Goal: Task Accomplishment & Management: Complete application form

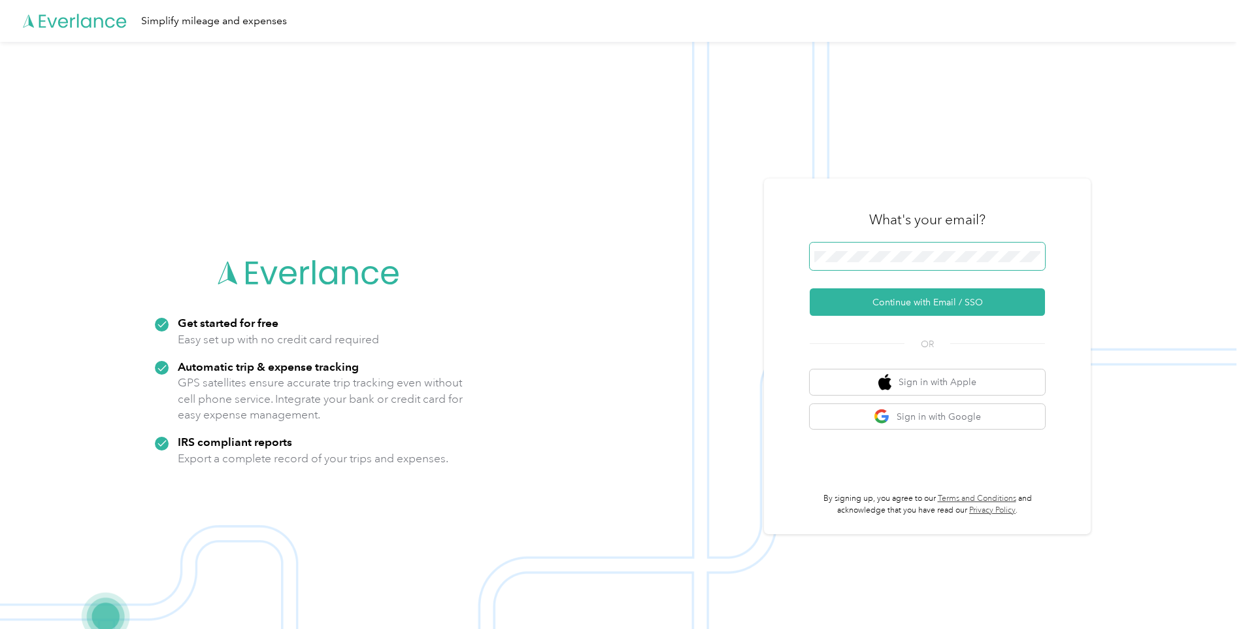
click at [932, 246] on span at bounding box center [927, 255] width 235 height 27
click at [897, 298] on button "Continue with Email / SSO" at bounding box center [927, 301] width 235 height 27
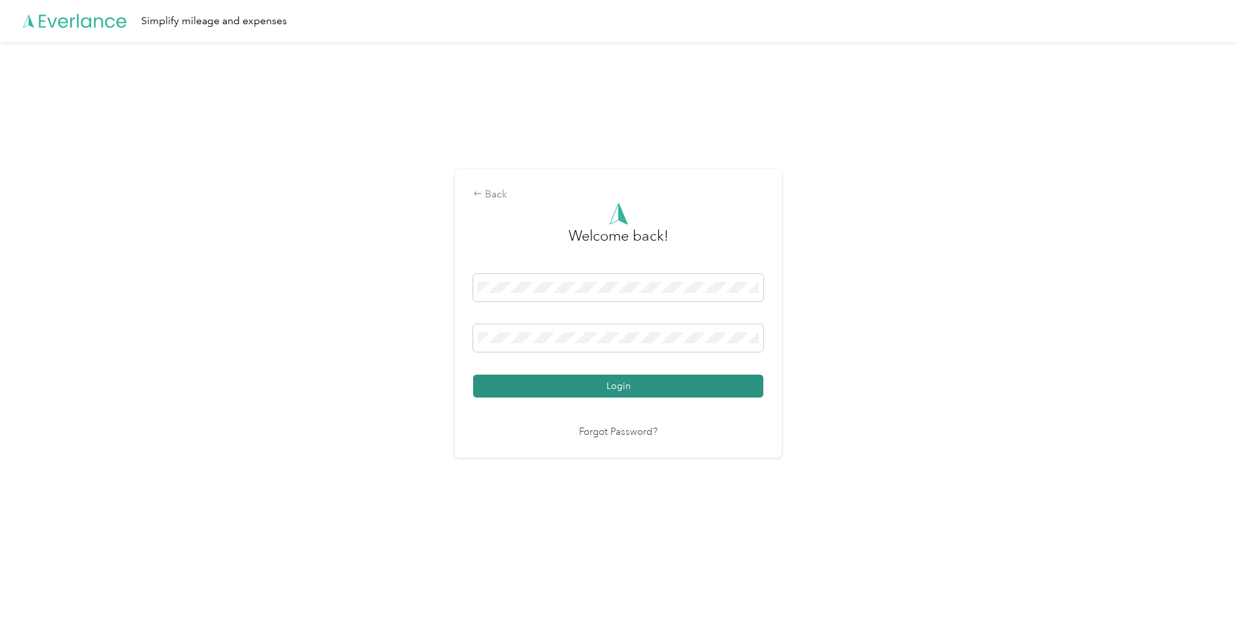
click at [619, 380] on button "Login" at bounding box center [618, 385] width 290 height 23
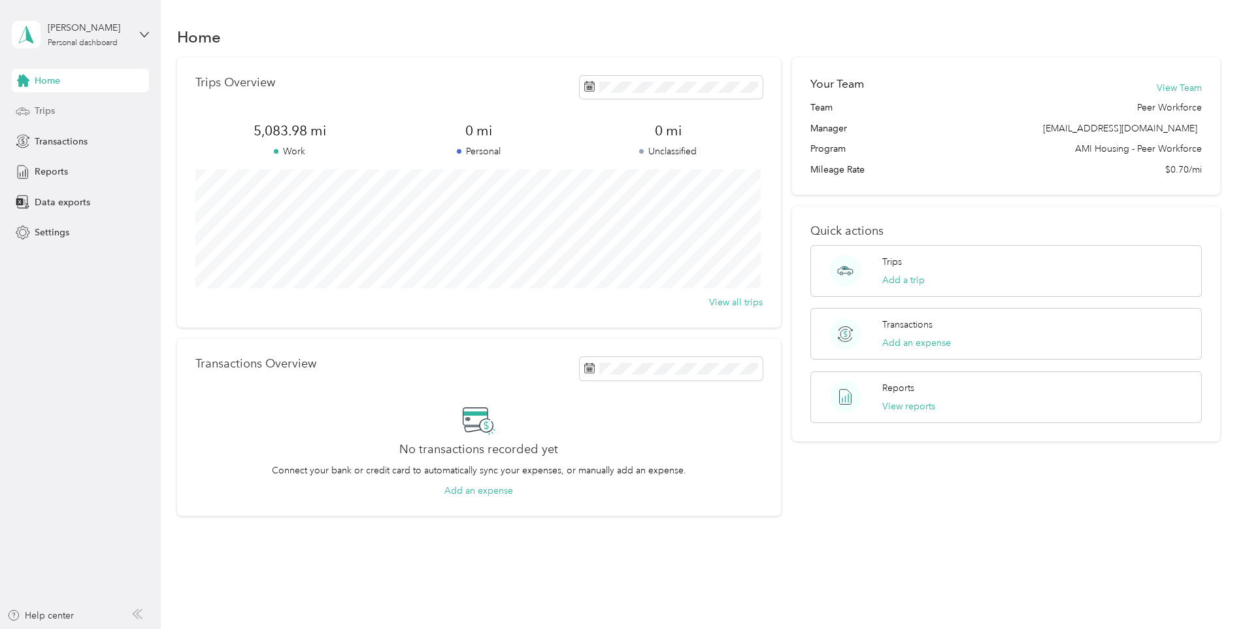
click at [79, 99] on div "Trips" at bounding box center [80, 111] width 137 height 24
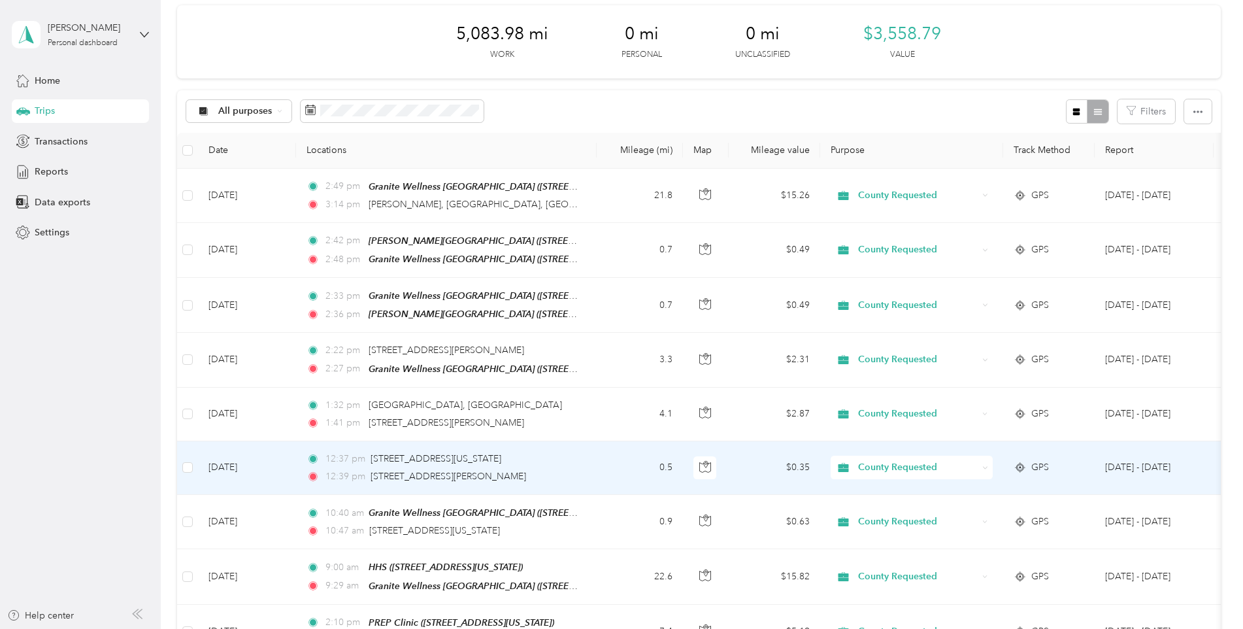
scroll to position [196, 0]
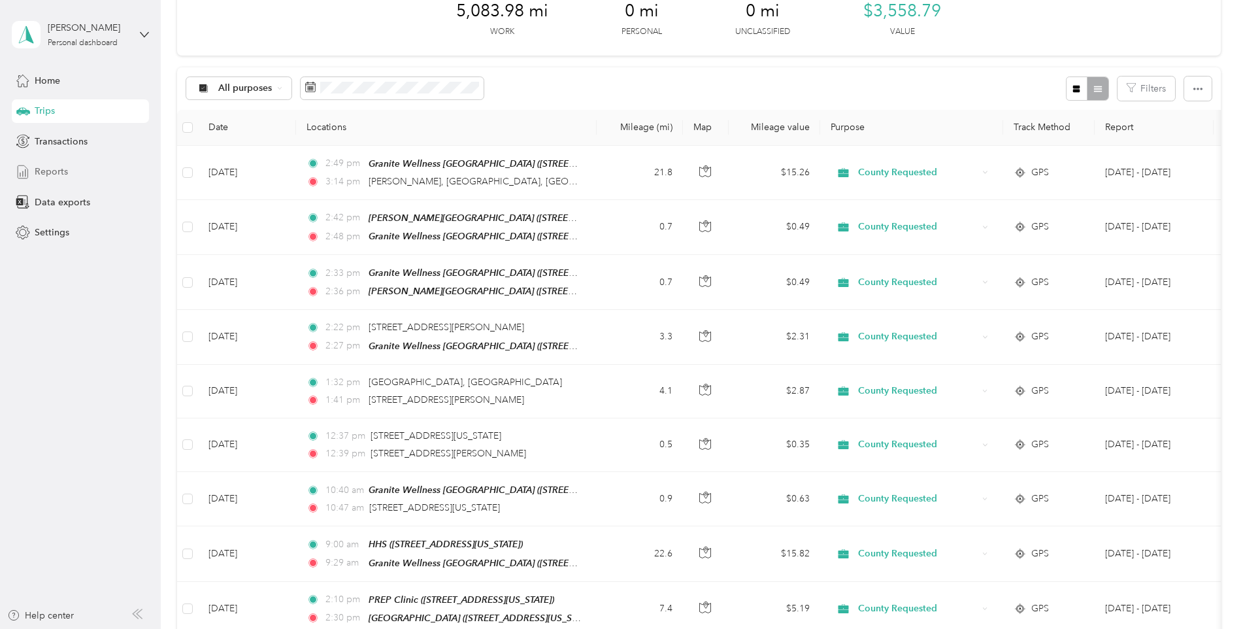
click at [54, 169] on span "Reports" at bounding box center [51, 172] width 33 height 14
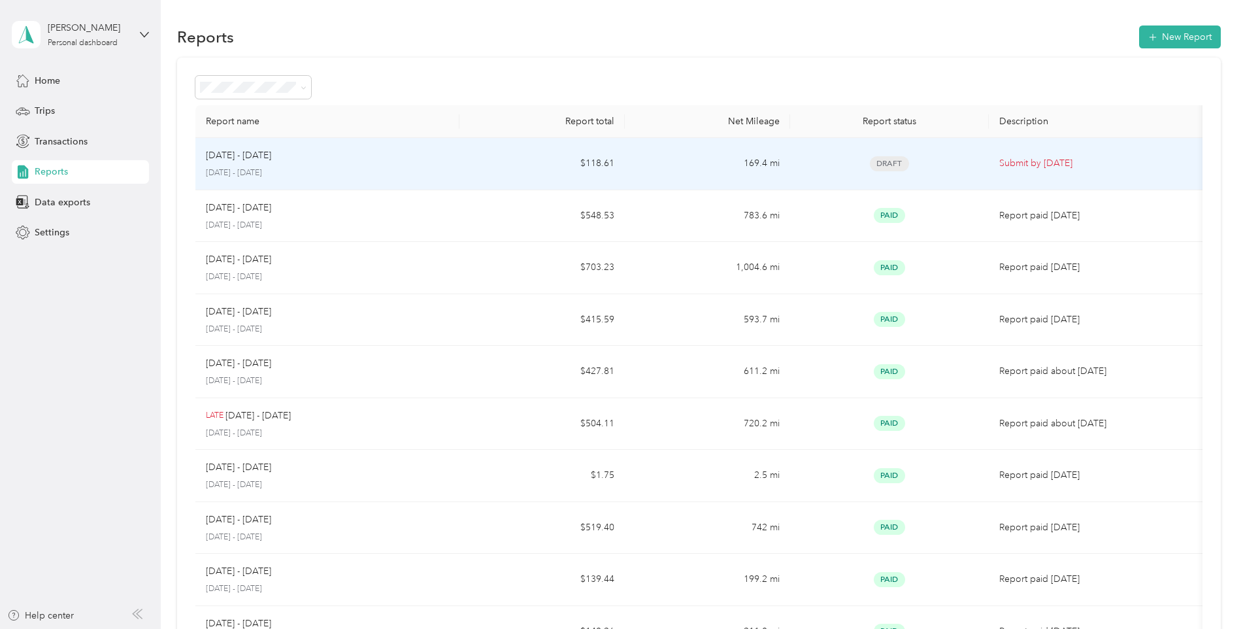
click at [940, 169] on div "Draft" at bounding box center [889, 163] width 177 height 15
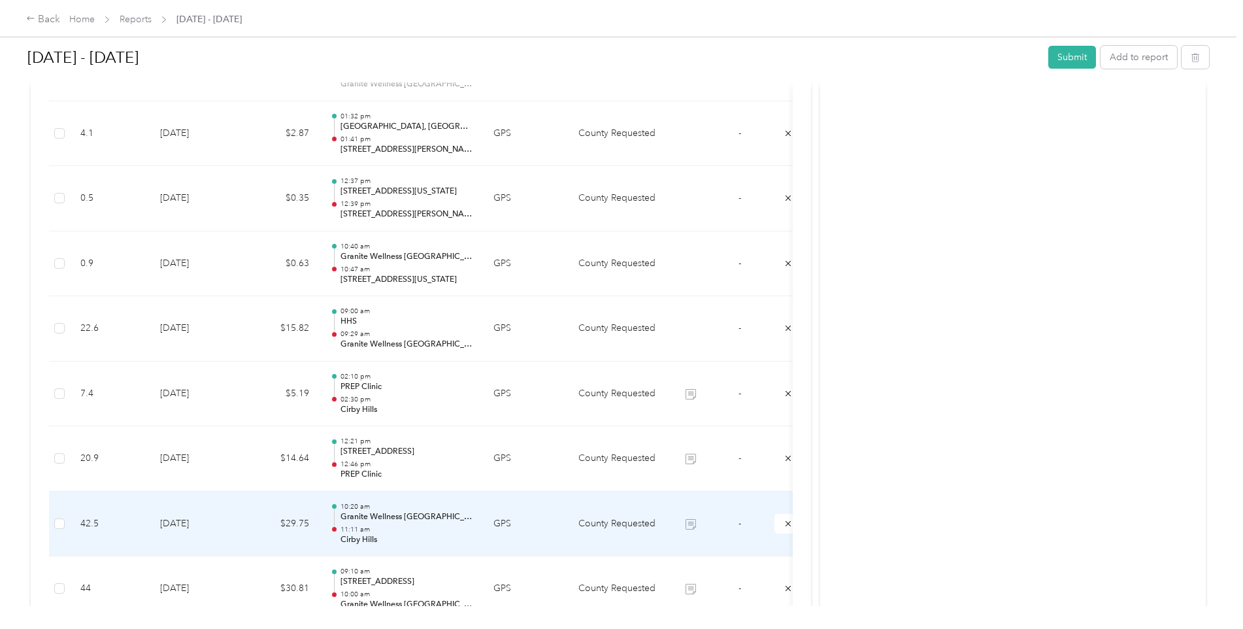
scroll to position [615, 0]
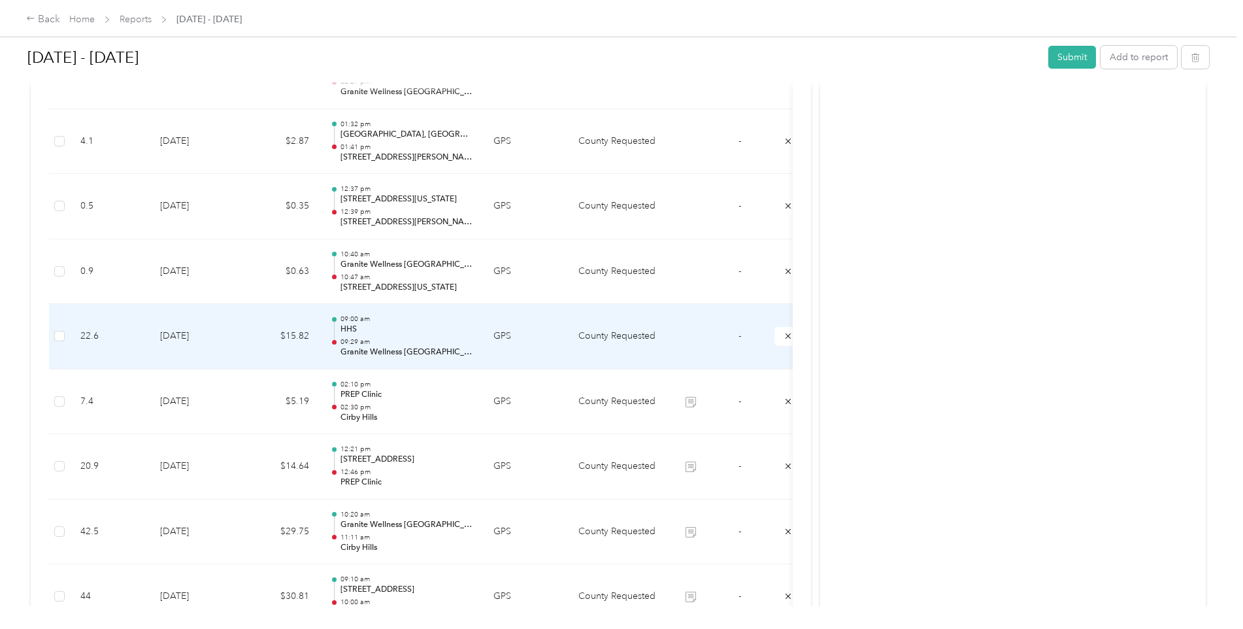
click at [559, 344] on td "GPS" at bounding box center [525, 336] width 85 height 65
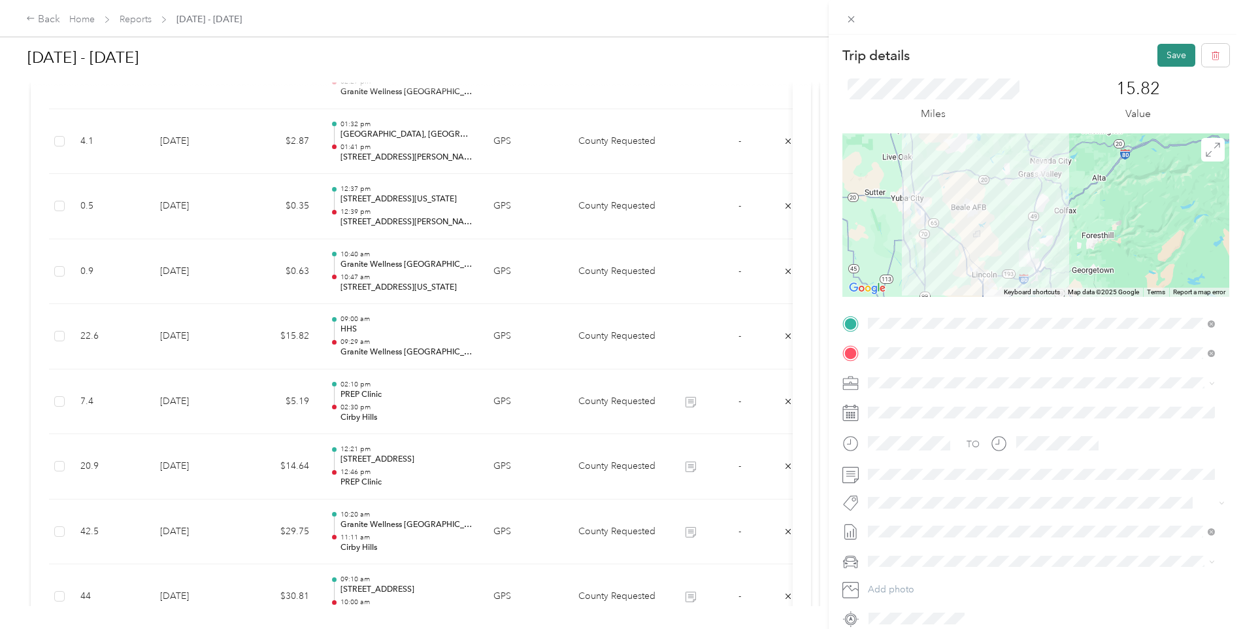
click at [1172, 55] on button "Save" at bounding box center [1176, 55] width 38 height 23
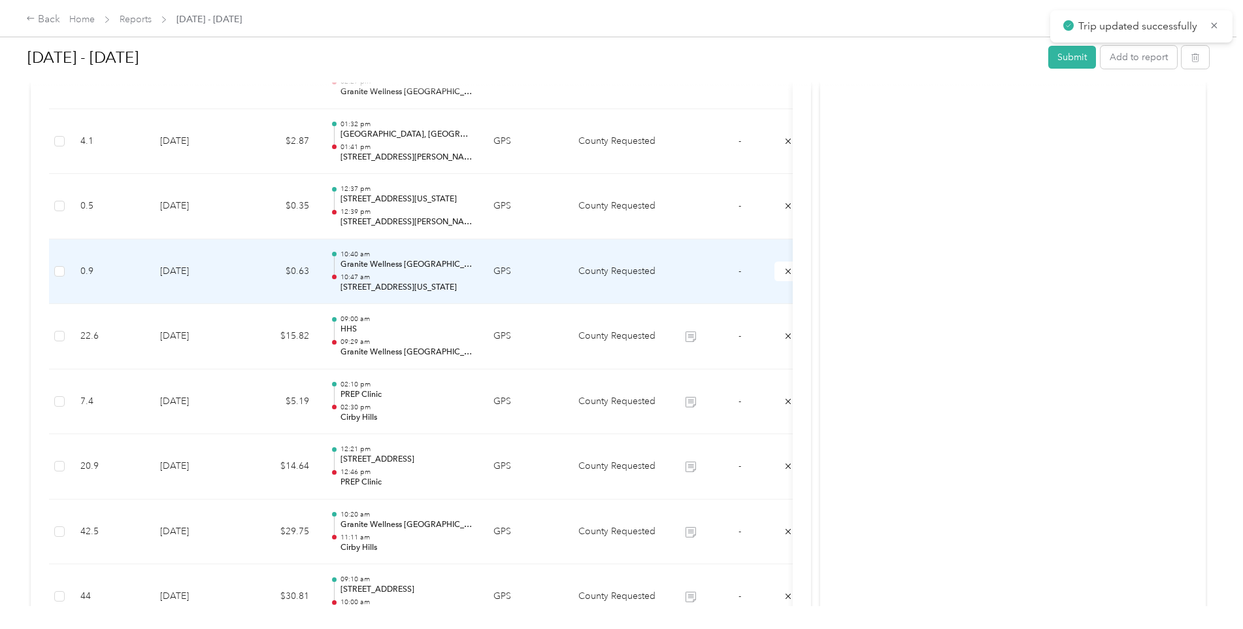
click at [547, 278] on td "GPS" at bounding box center [525, 271] width 85 height 65
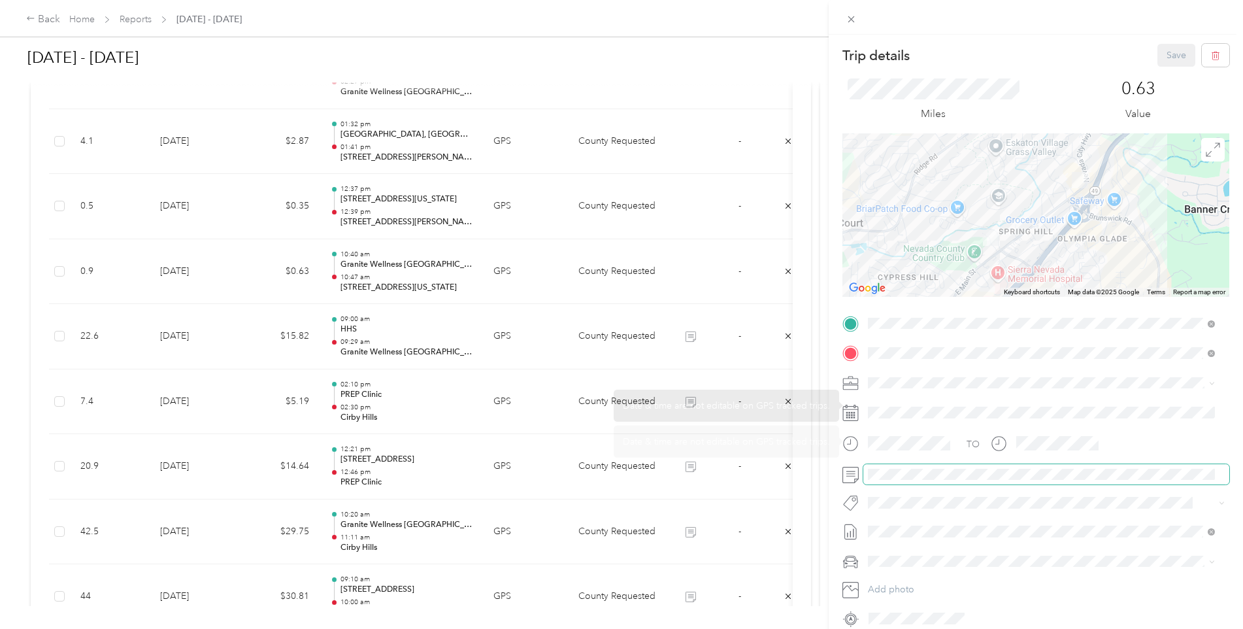
click at [918, 480] on span at bounding box center [1046, 474] width 366 height 21
click at [1167, 51] on button "Save" at bounding box center [1176, 55] width 38 height 23
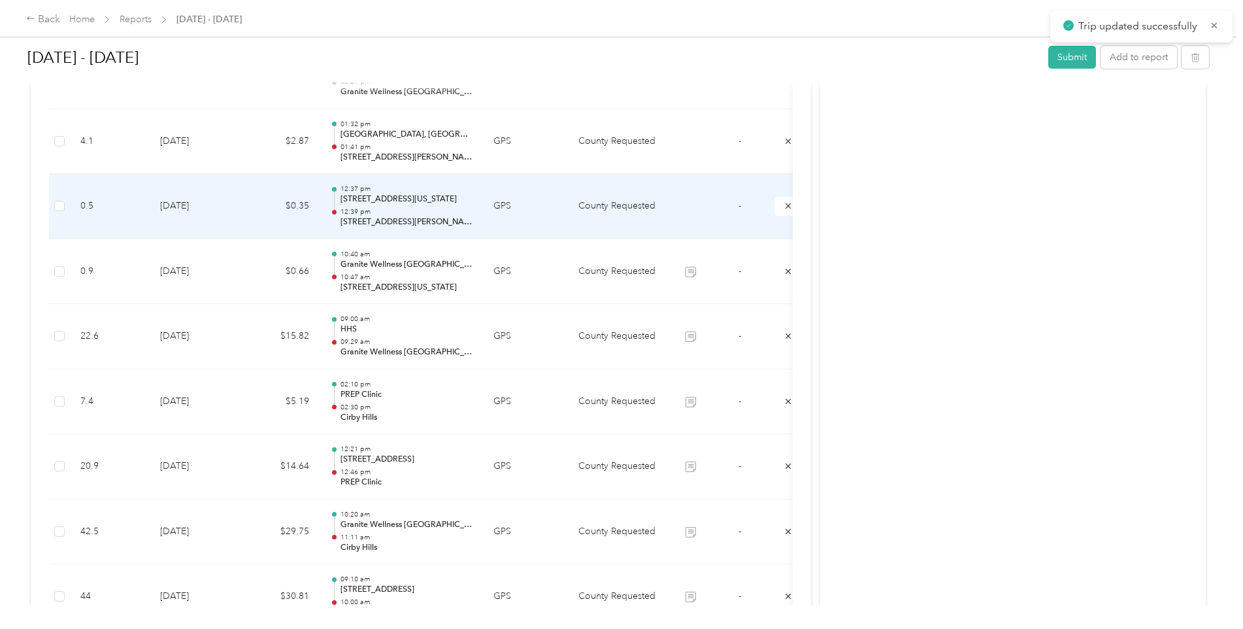
click at [526, 226] on td "GPS" at bounding box center [525, 206] width 85 height 65
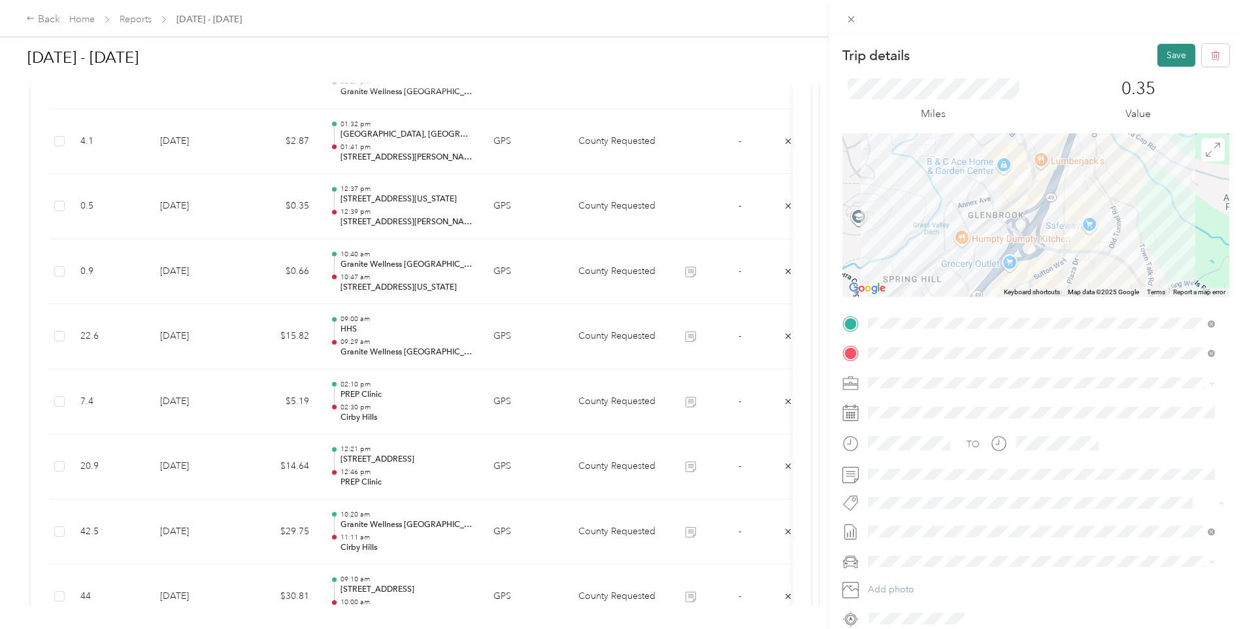
click at [1157, 56] on button "Save" at bounding box center [1176, 55] width 38 height 23
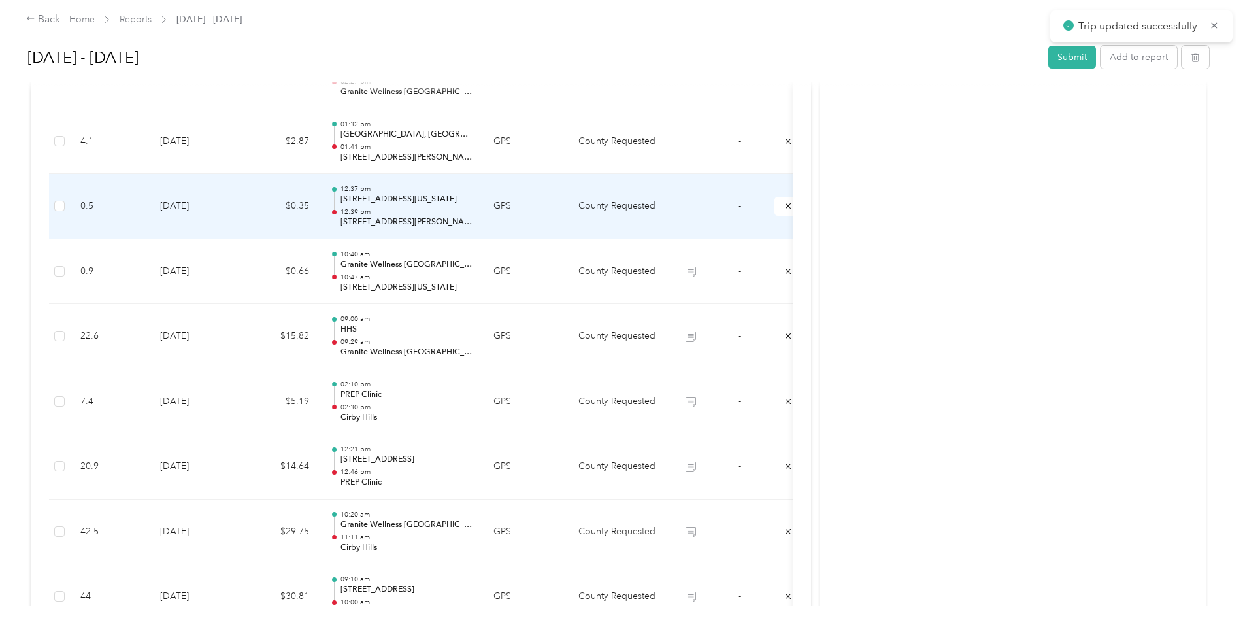
click at [549, 214] on td "GPS" at bounding box center [525, 206] width 85 height 65
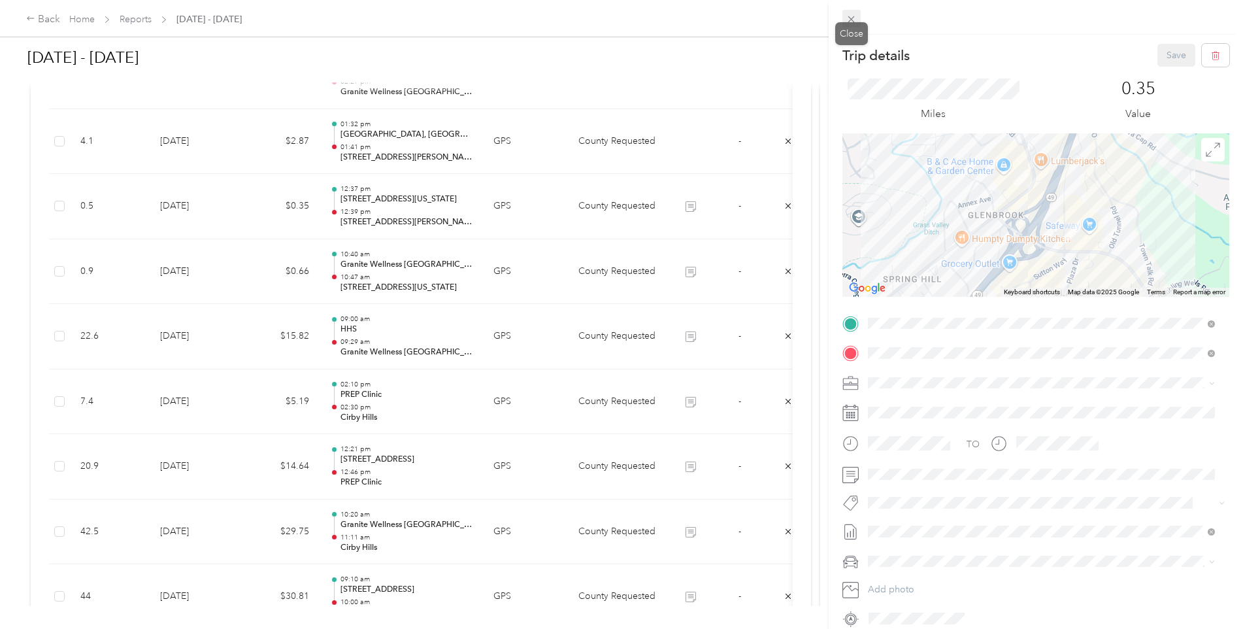
click at [850, 20] on icon at bounding box center [851, 19] width 11 height 11
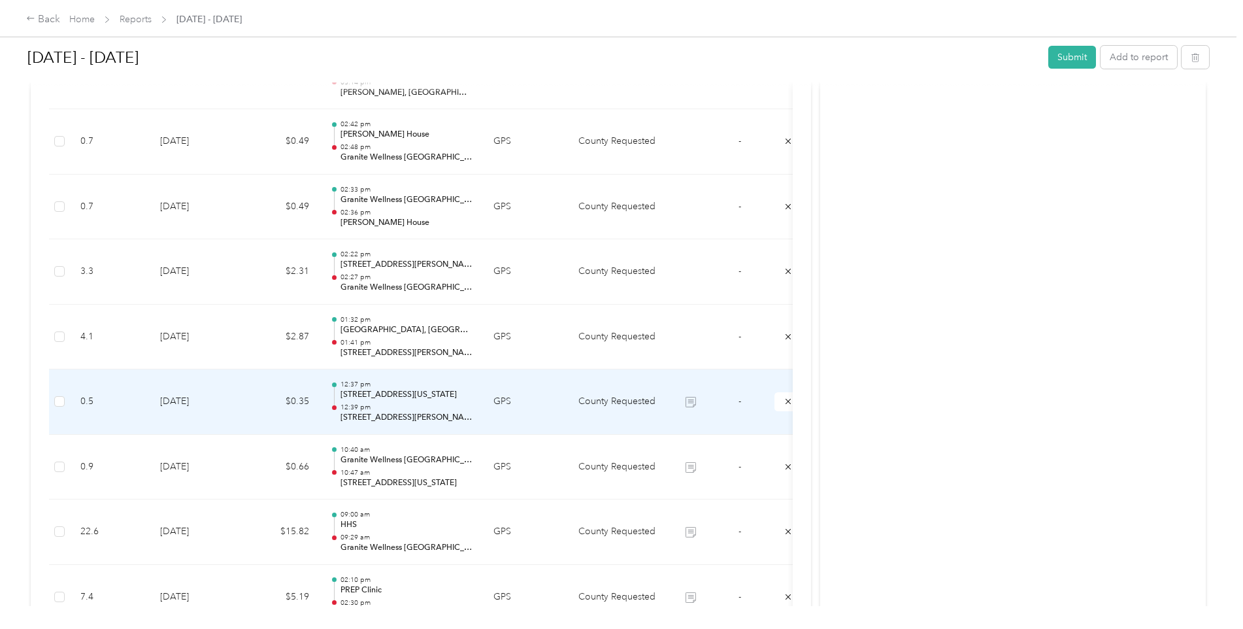
scroll to position [419, 0]
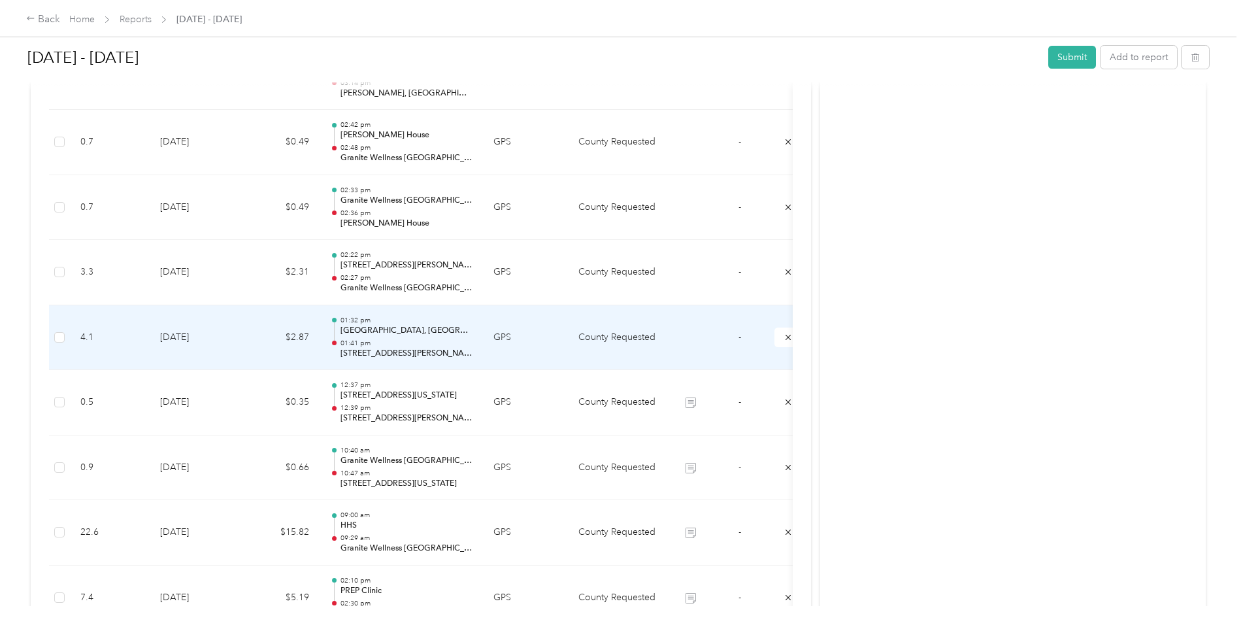
click at [667, 340] on td at bounding box center [690, 337] width 49 height 65
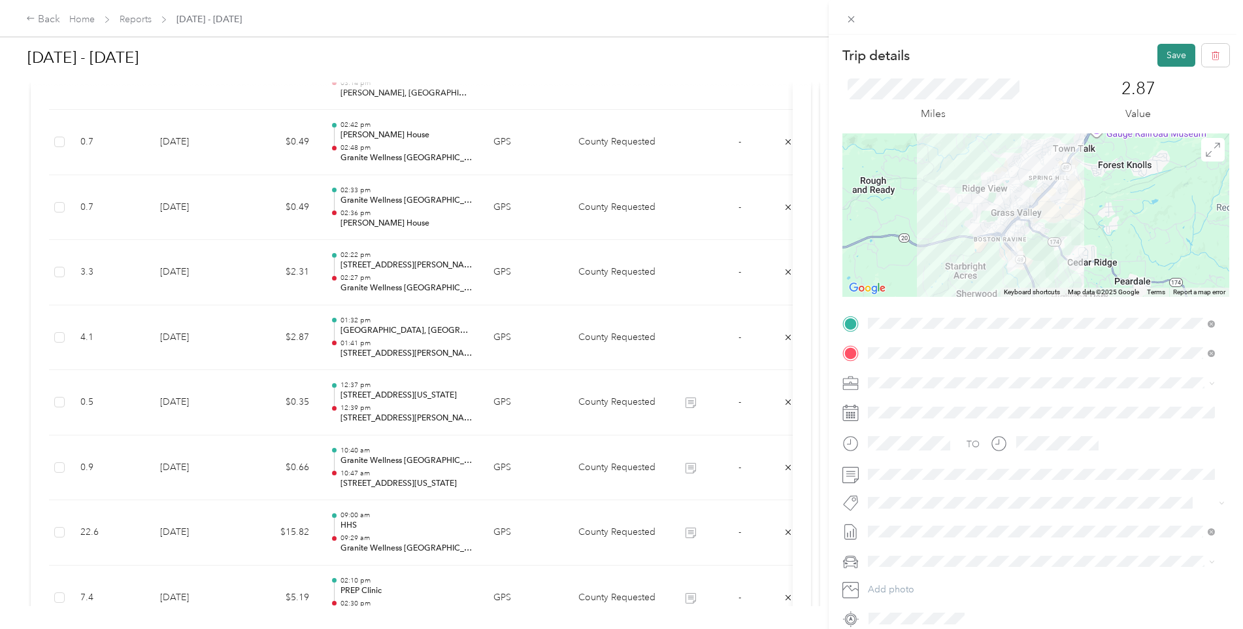
click at [1166, 49] on button "Save" at bounding box center [1176, 55] width 38 height 23
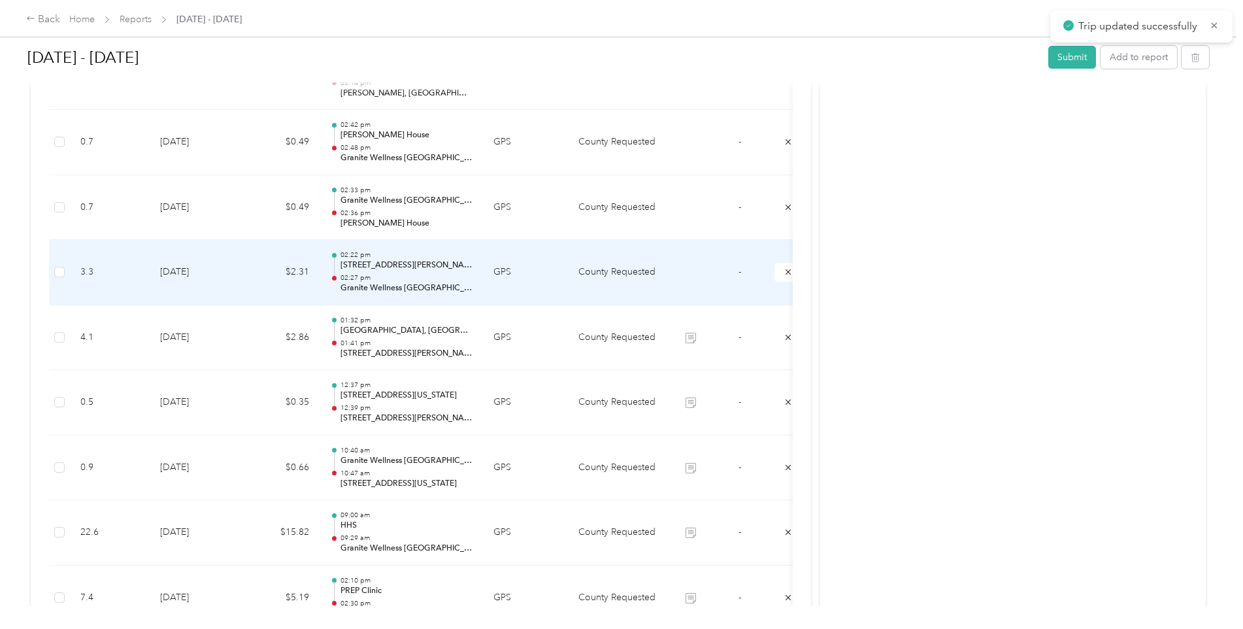
click at [544, 269] on td "GPS" at bounding box center [525, 272] width 85 height 65
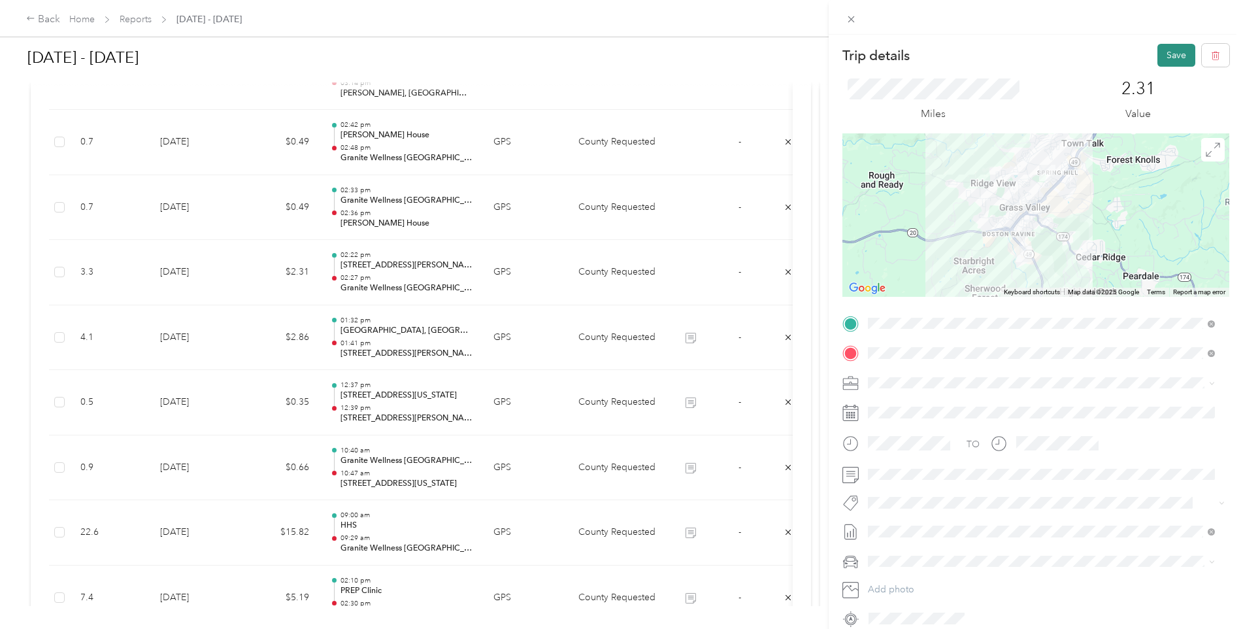
click at [1167, 56] on button "Save" at bounding box center [1176, 55] width 38 height 23
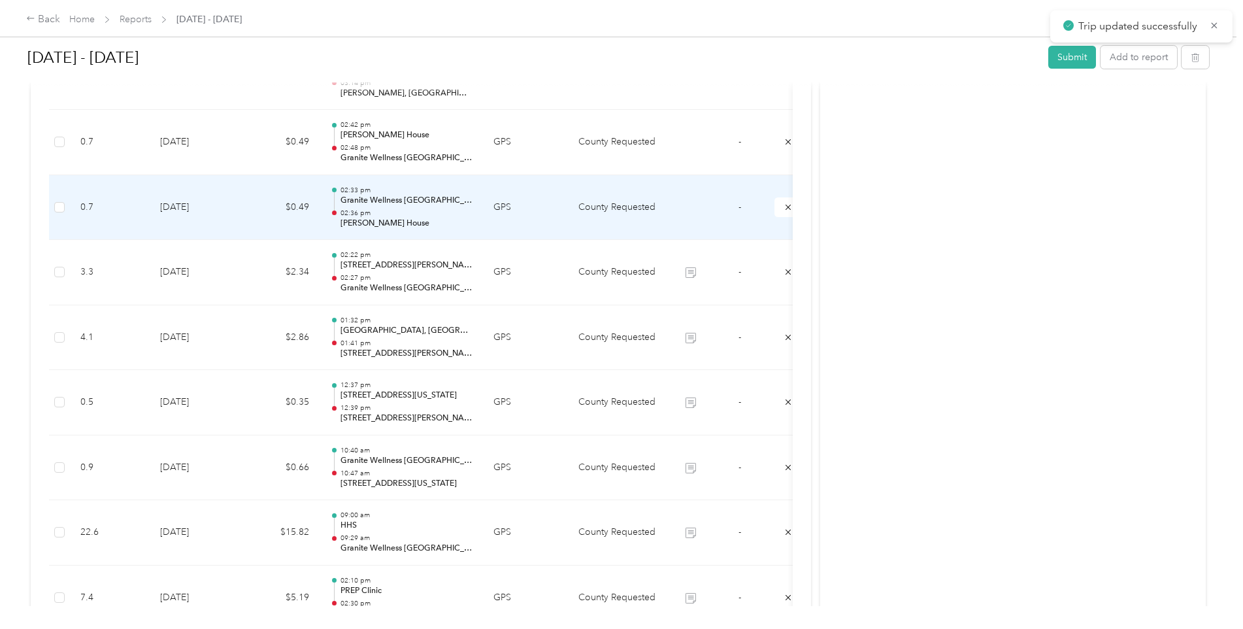
click at [513, 217] on td "GPS" at bounding box center [525, 207] width 85 height 65
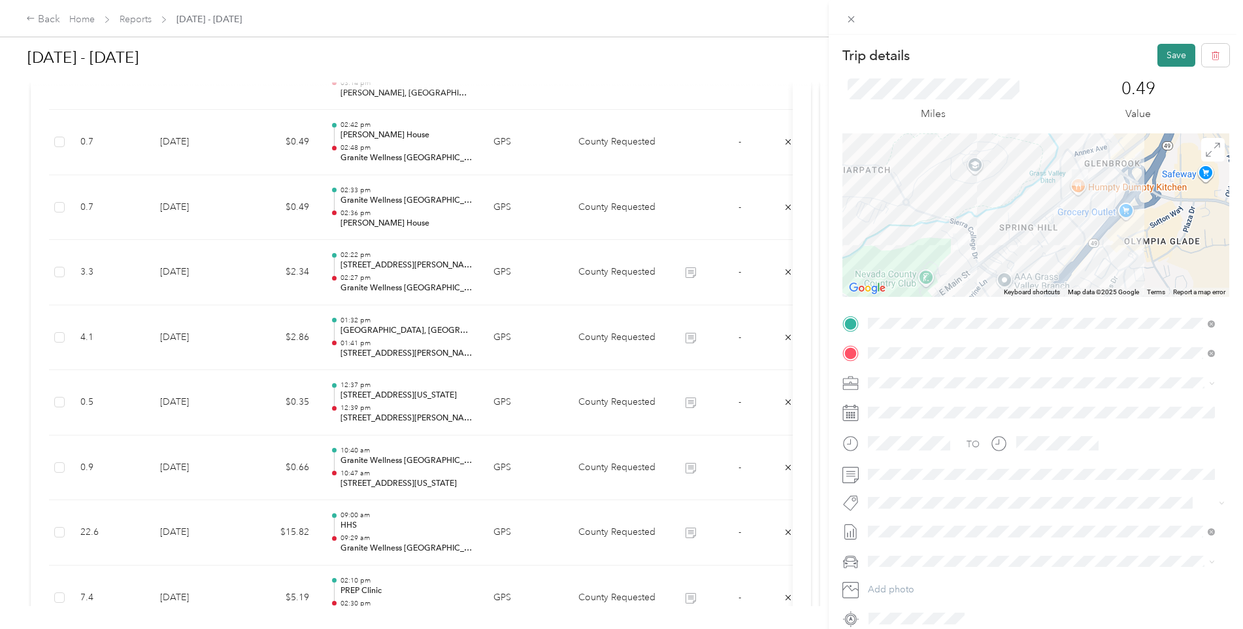
click at [1179, 60] on button "Save" at bounding box center [1176, 55] width 38 height 23
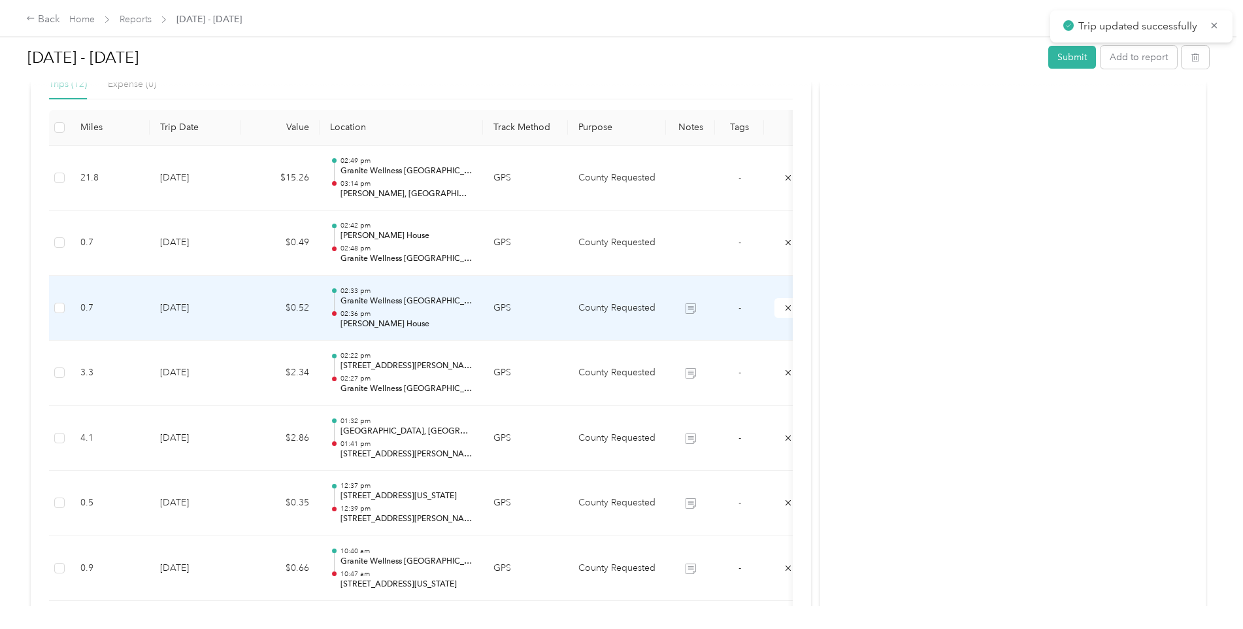
scroll to position [288, 0]
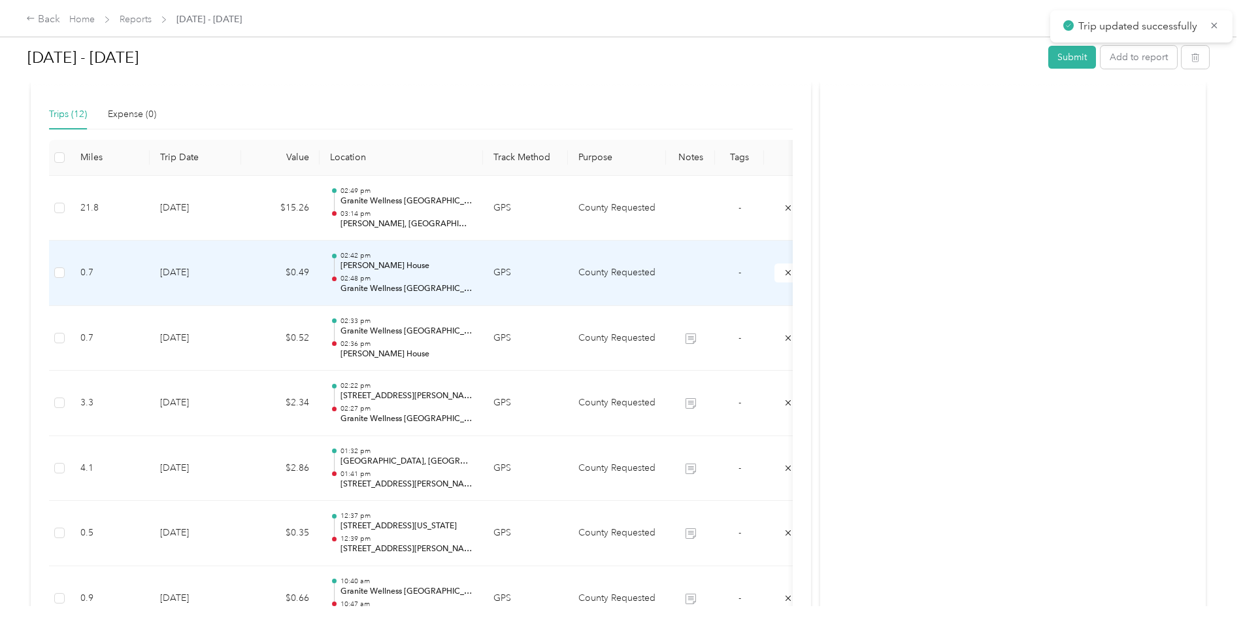
click at [543, 283] on td "GPS" at bounding box center [525, 272] width 85 height 65
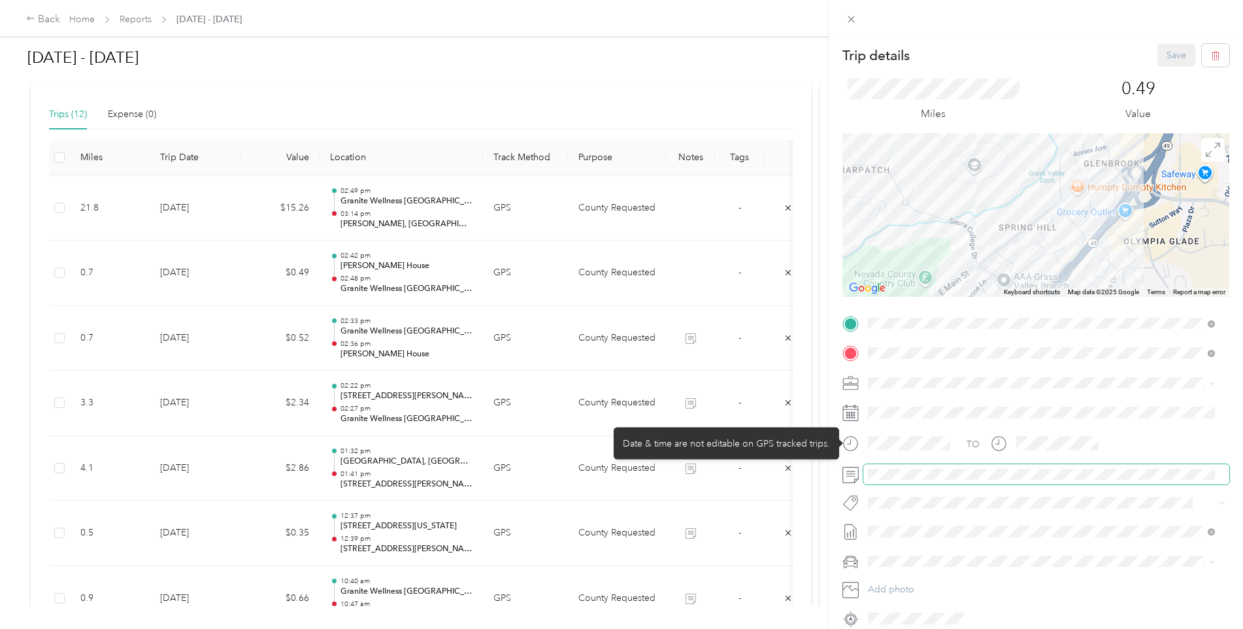
click at [914, 482] on span at bounding box center [1046, 474] width 366 height 21
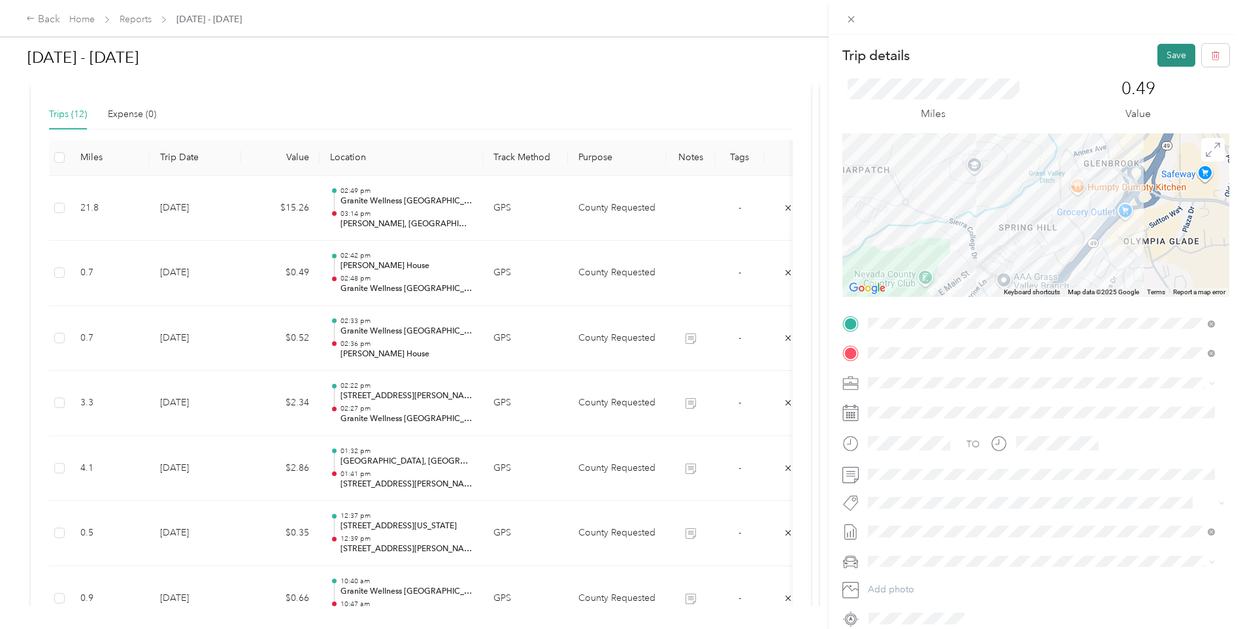
click at [1164, 65] on button "Save" at bounding box center [1176, 55] width 38 height 23
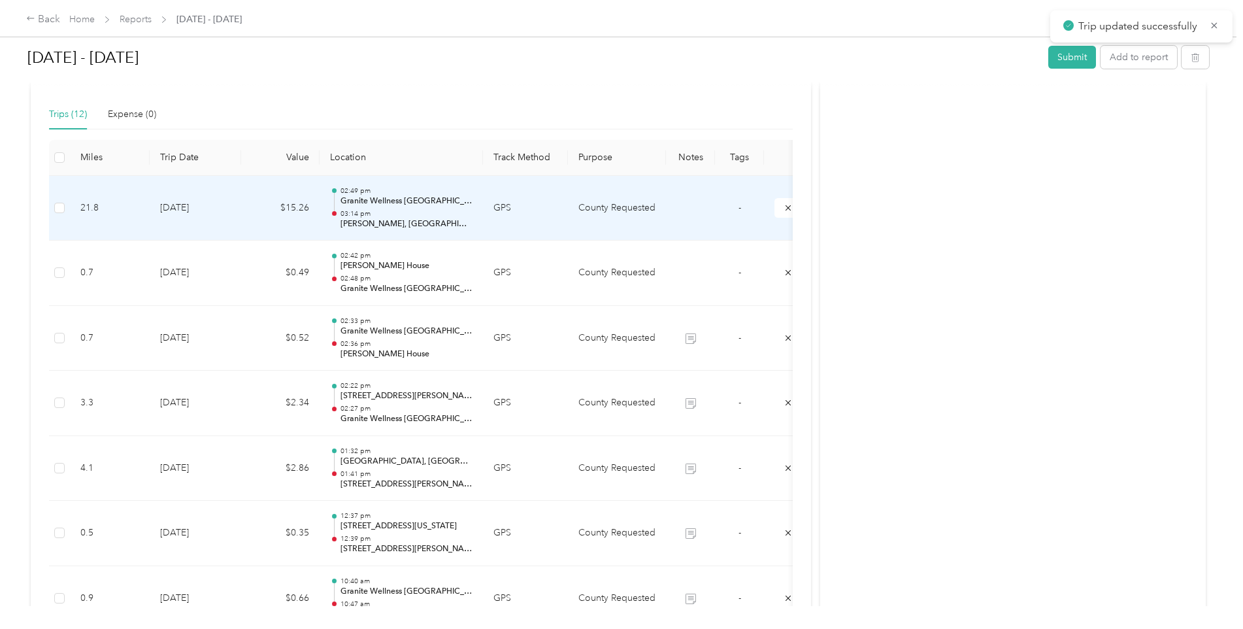
click at [551, 225] on td "GPS" at bounding box center [525, 208] width 85 height 65
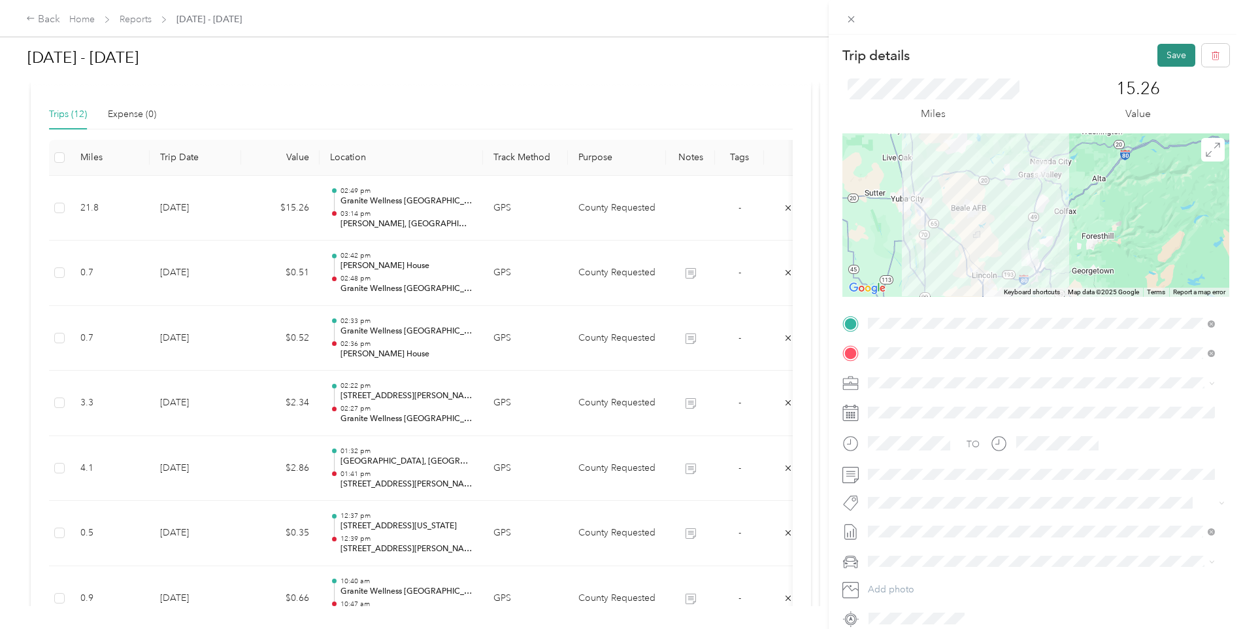
click at [1159, 58] on button "Save" at bounding box center [1176, 55] width 38 height 23
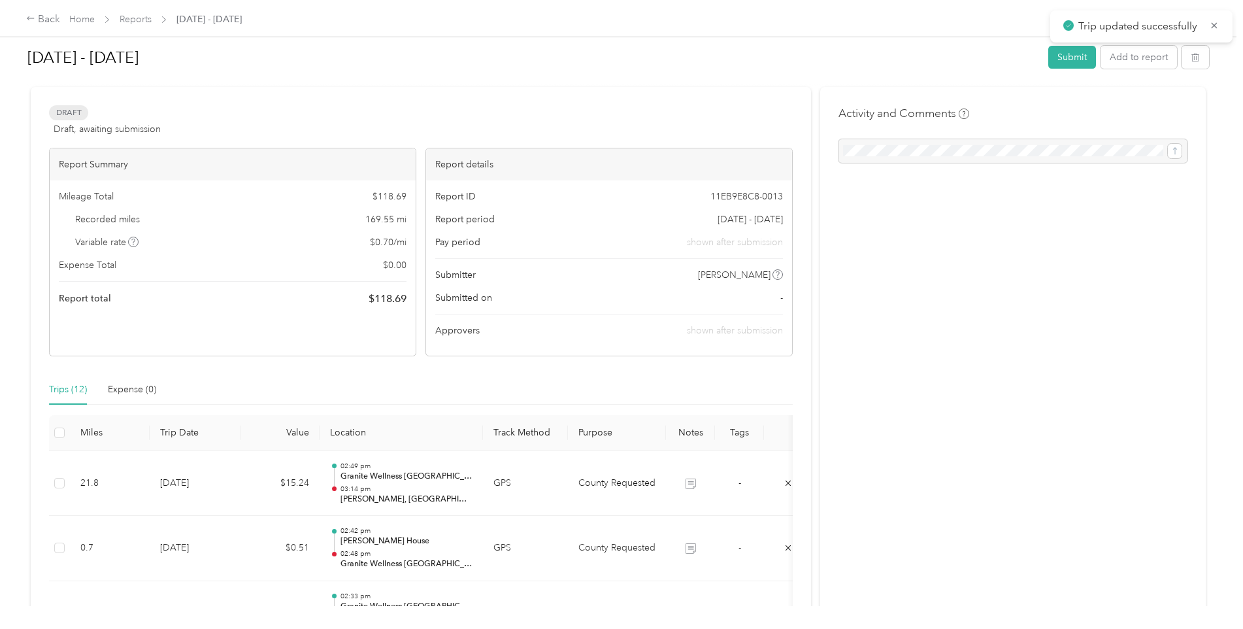
scroll to position [0, 0]
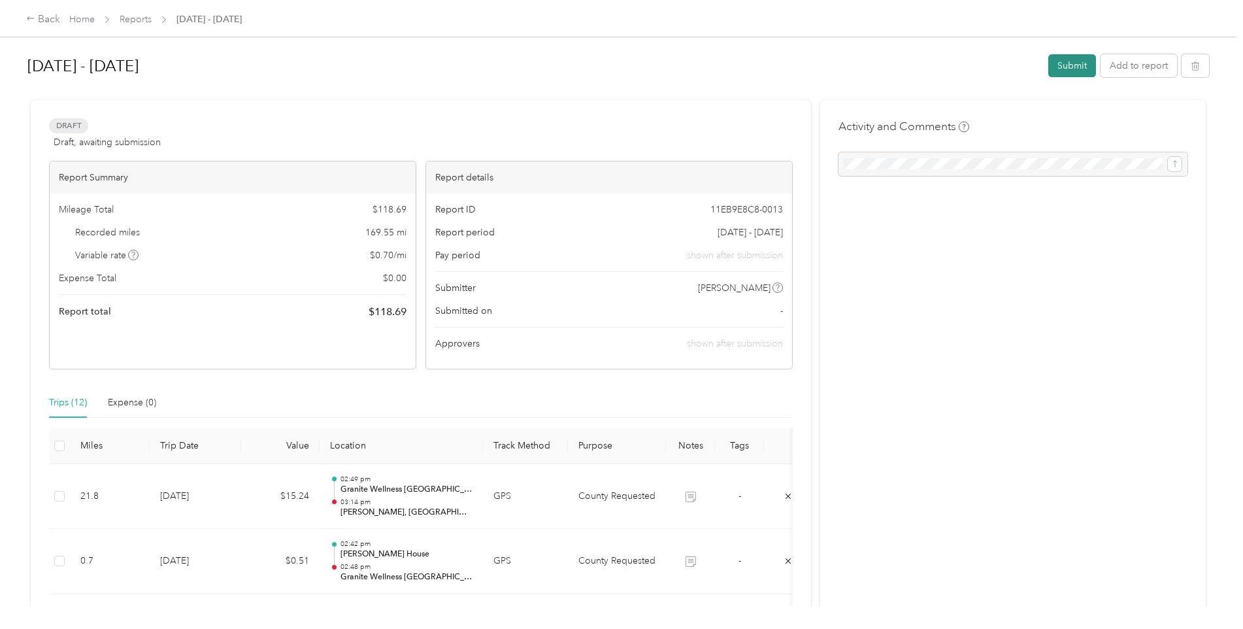
click at [1057, 73] on button "Submit" at bounding box center [1072, 65] width 48 height 23
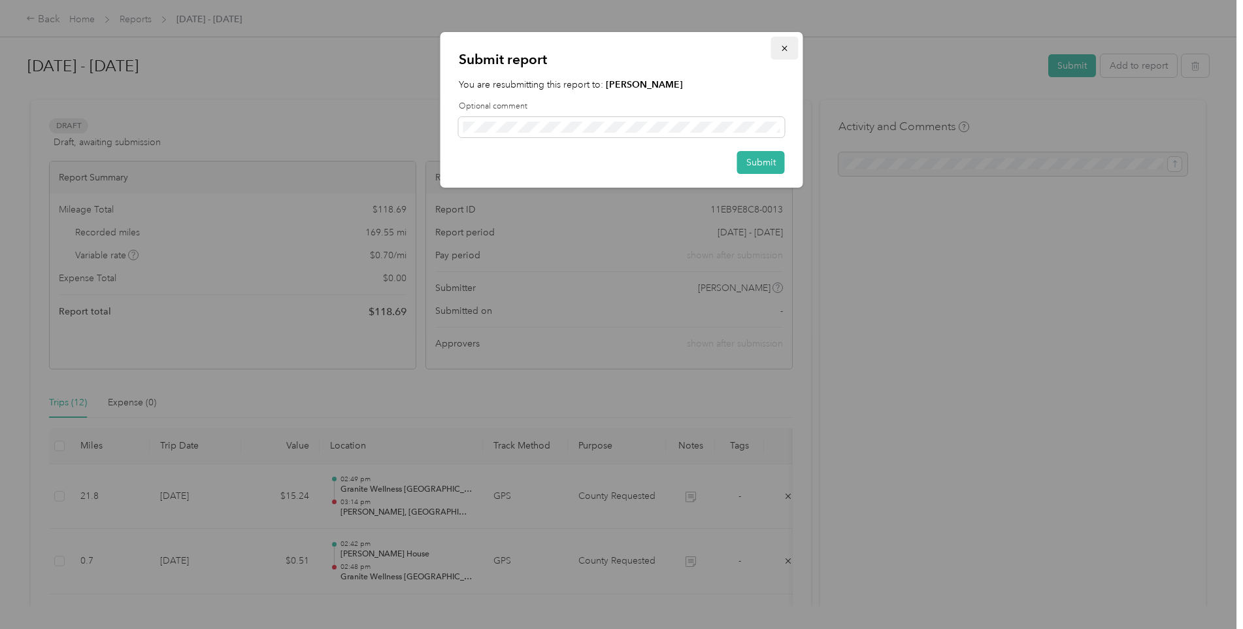
click at [785, 41] on button "button" at bounding box center [784, 48] width 27 height 23
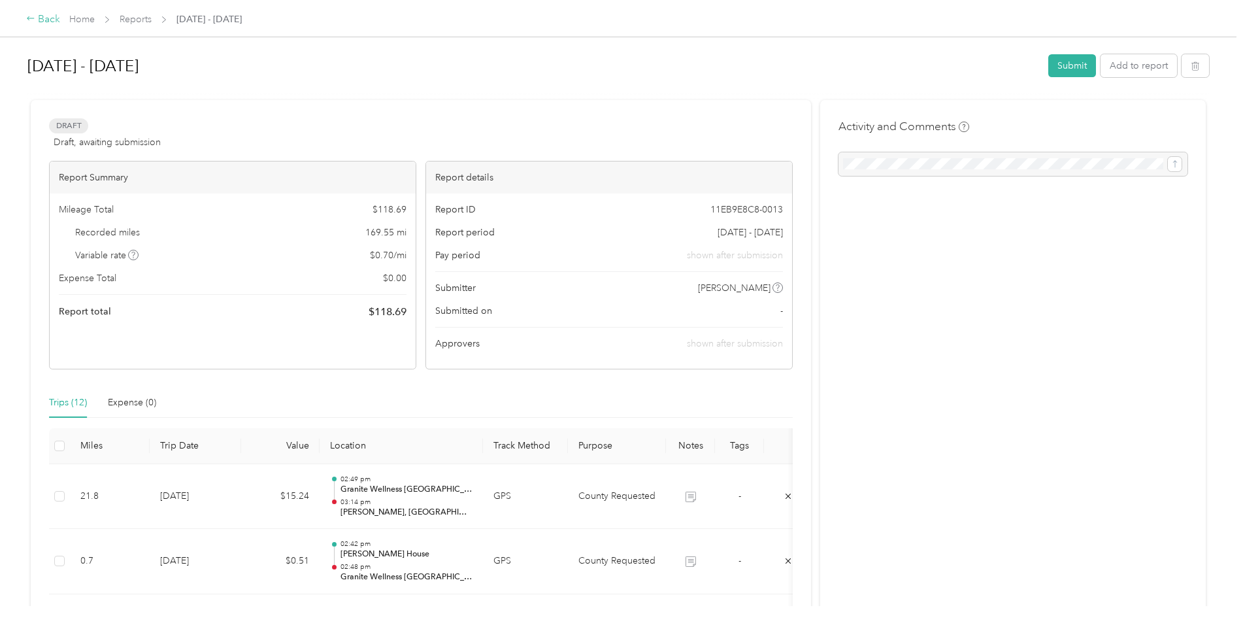
click at [37, 20] on div "Back" at bounding box center [43, 20] width 34 height 16
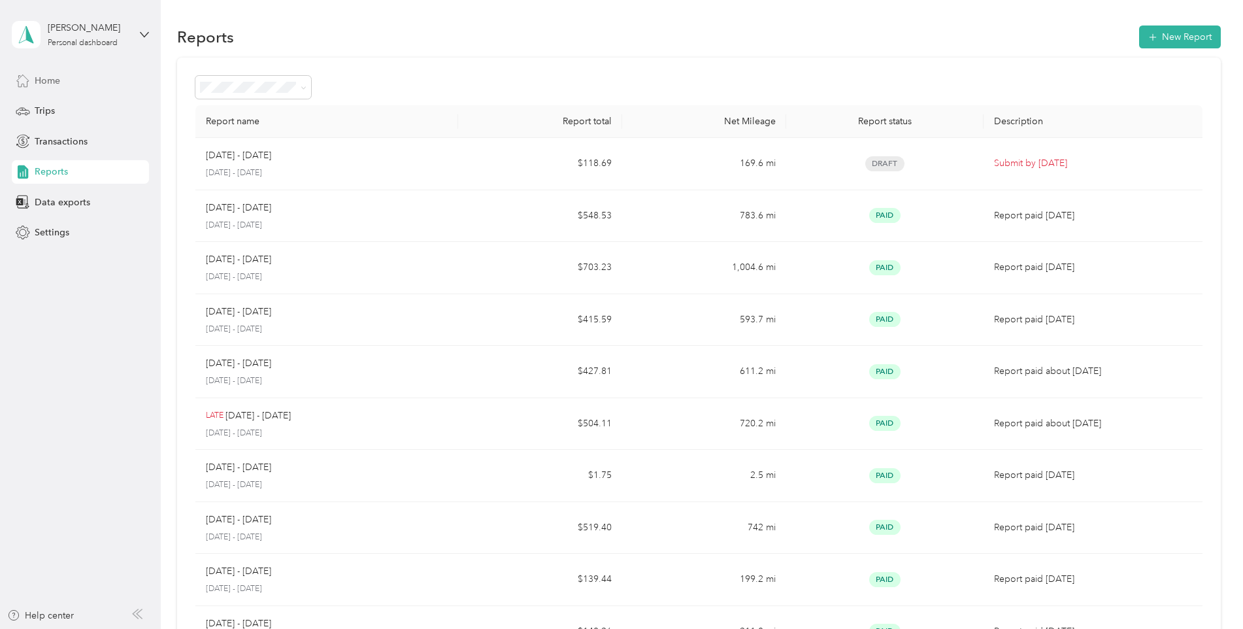
click at [48, 76] on span "Home" at bounding box center [47, 81] width 25 height 14
